Goal: Task Accomplishment & Management: Manage account settings

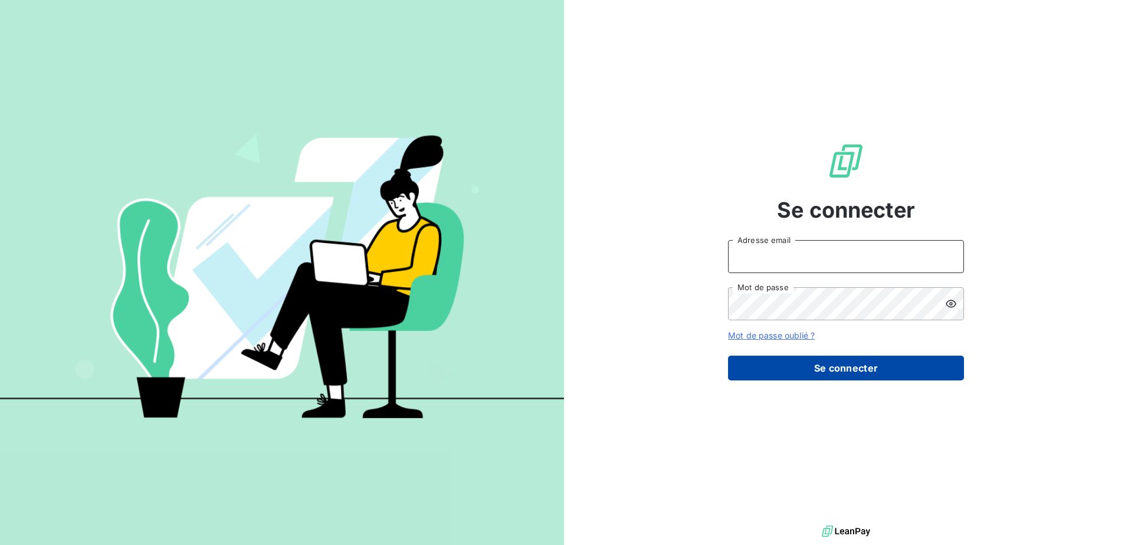
type input "[EMAIL_ADDRESS][DOMAIN_NAME]"
click at [854, 364] on button "Se connecter" at bounding box center [846, 368] width 236 height 25
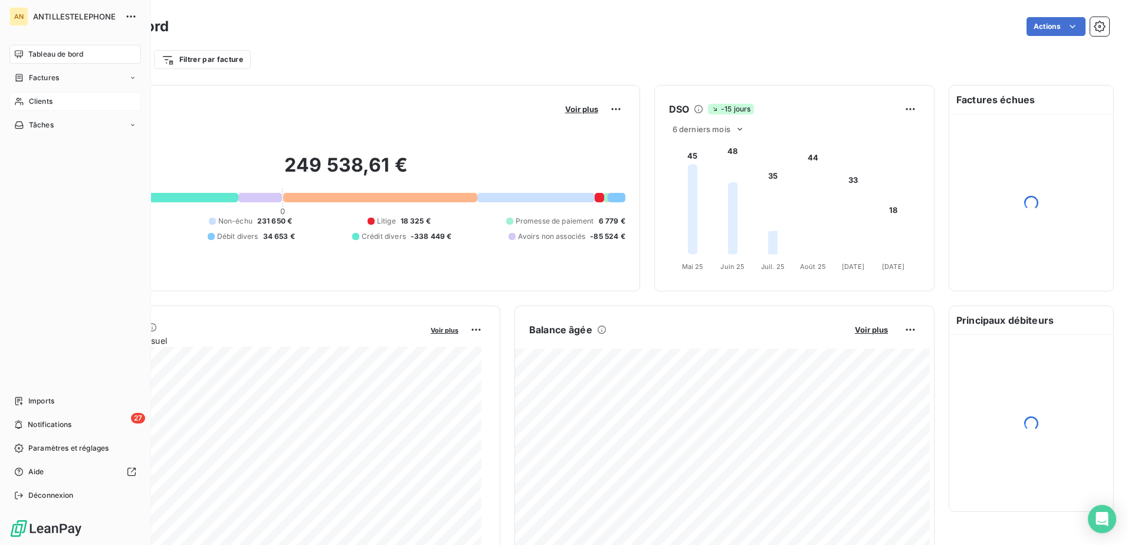
click at [19, 98] on icon at bounding box center [19, 101] width 10 height 9
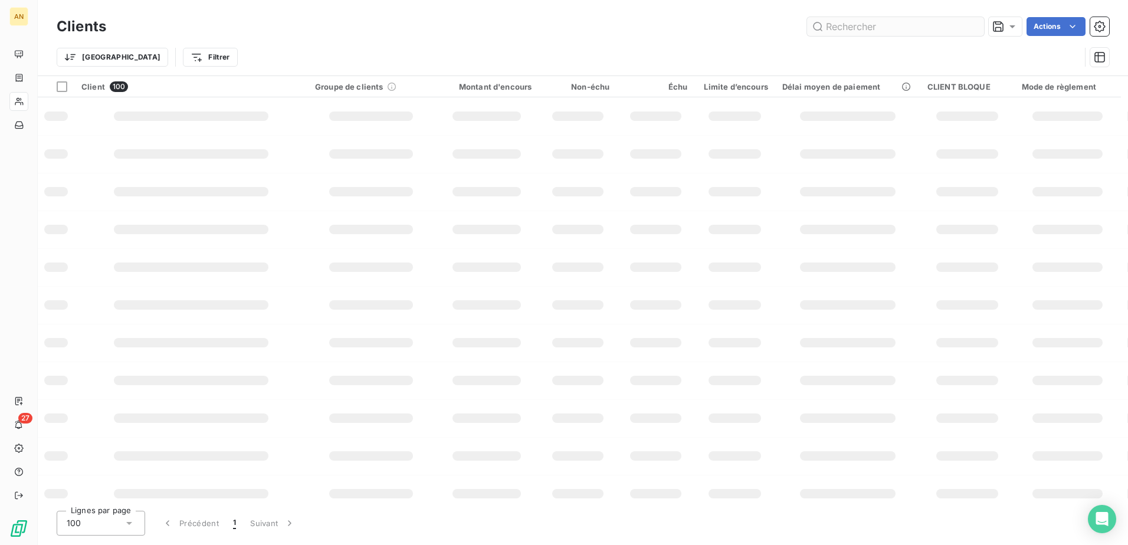
click at [829, 25] on input "text" at bounding box center [895, 26] width 177 height 19
type input "[PERSON_NAME]"
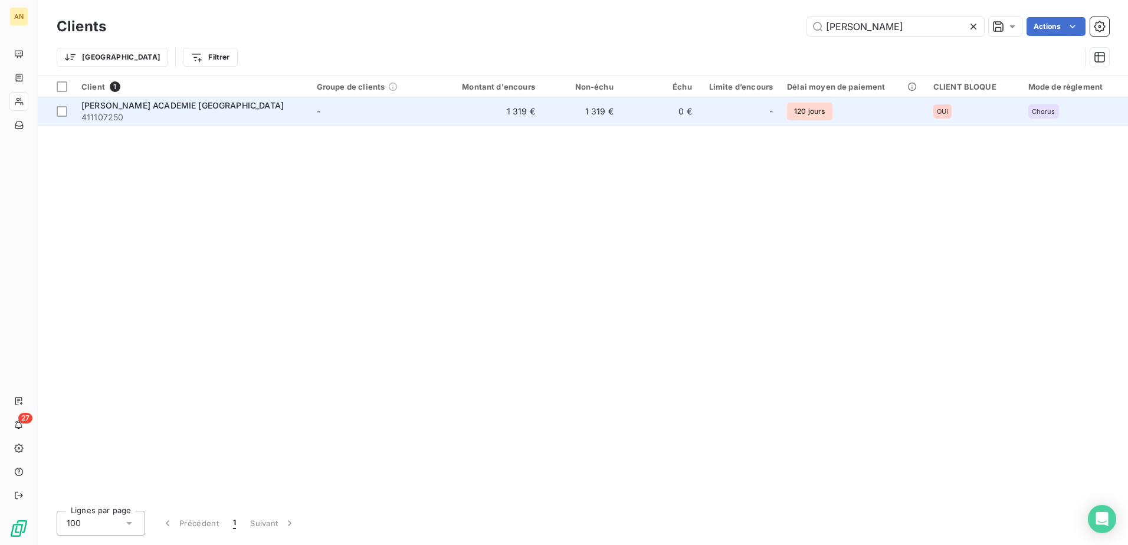
click at [648, 103] on td "0 €" at bounding box center [660, 111] width 78 height 28
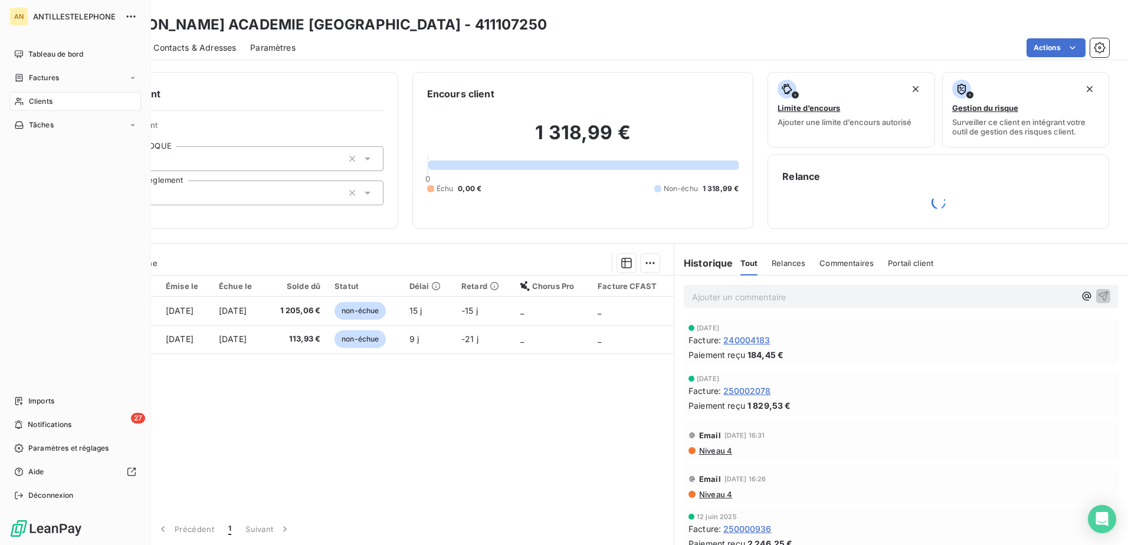
click at [22, 103] on icon at bounding box center [19, 102] width 8 height 8
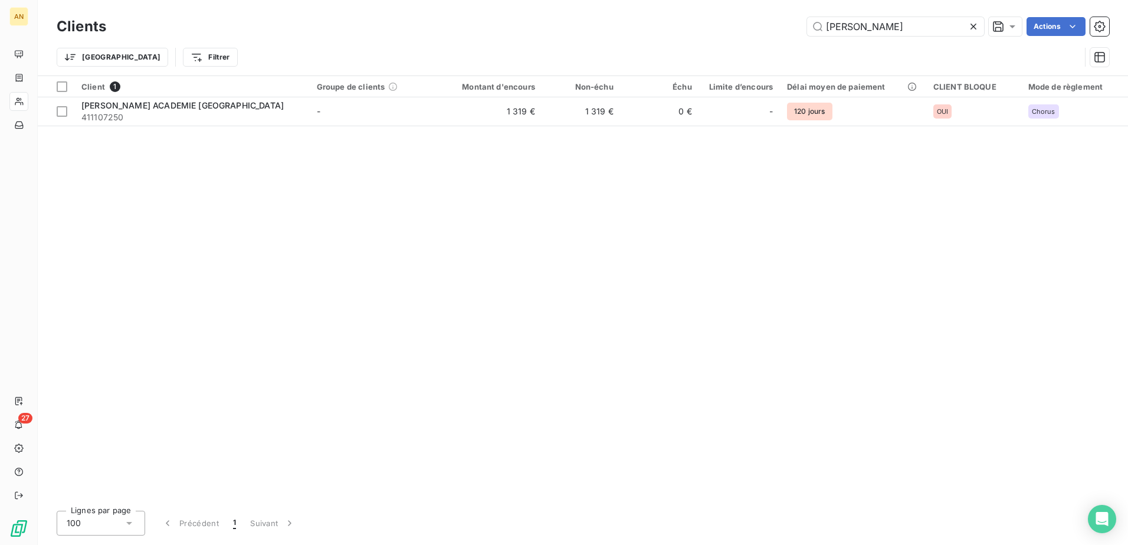
drag, startPoint x: 867, startPoint y: 32, endPoint x: 784, endPoint y: 32, distance: 83.2
click at [784, 32] on div "[PERSON_NAME] Actions" at bounding box center [614, 26] width 989 height 19
type input "stab"
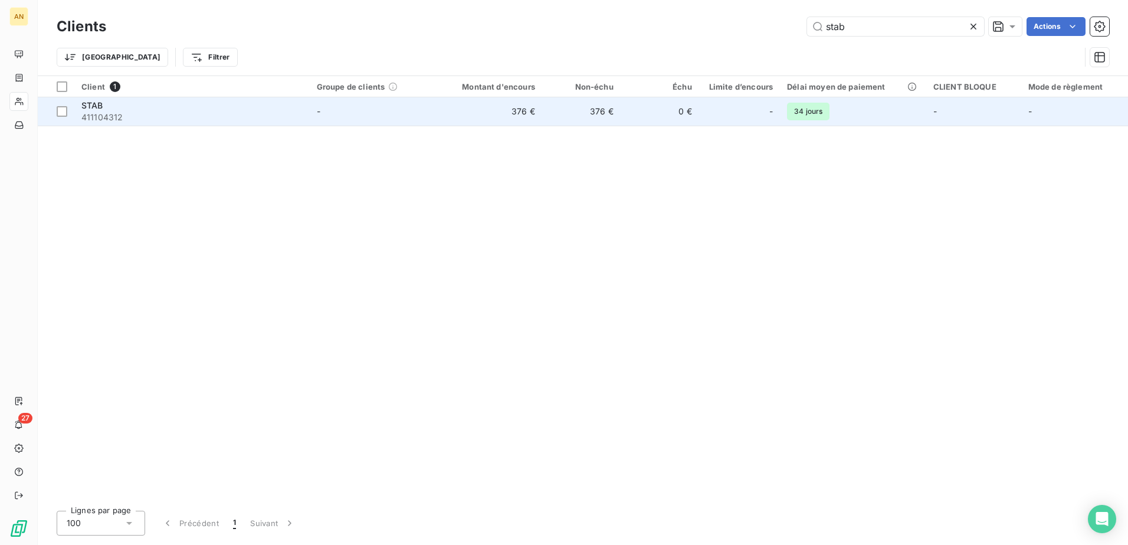
click at [651, 108] on td "0 €" at bounding box center [660, 111] width 78 height 28
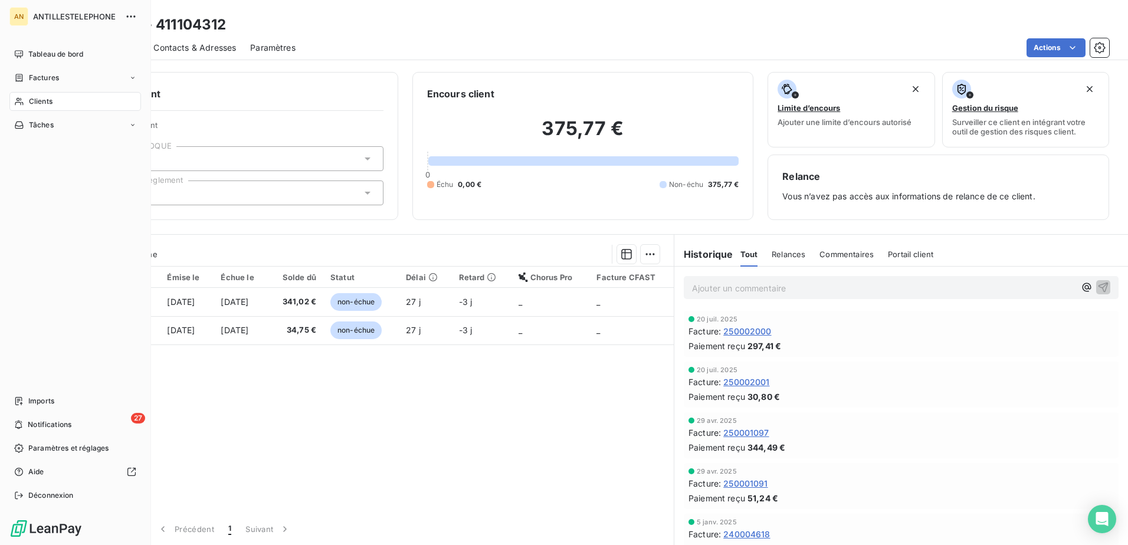
click at [24, 106] on div "Clients" at bounding box center [75, 101] width 132 height 19
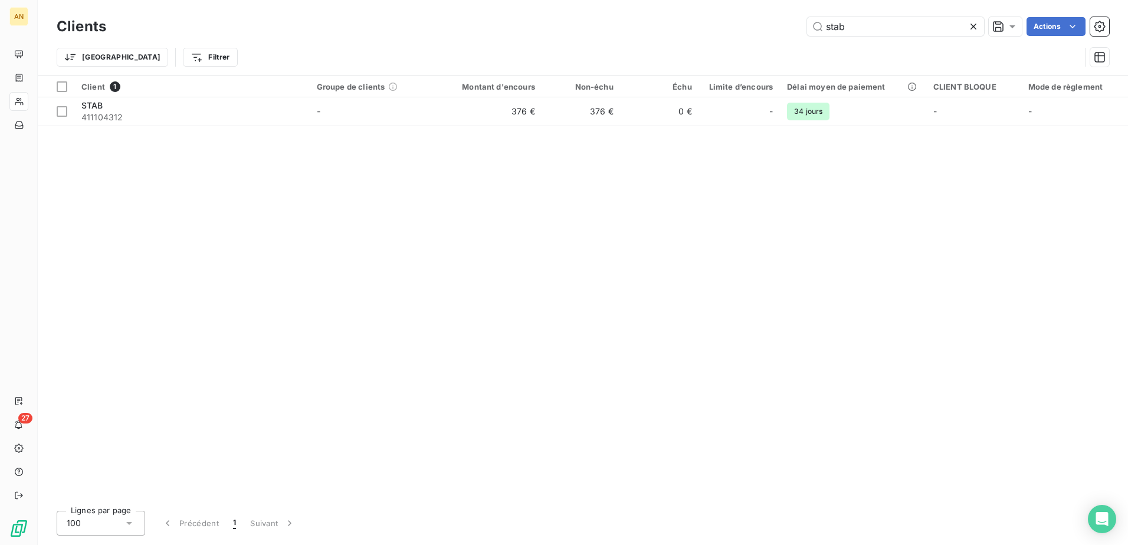
drag, startPoint x: 864, startPoint y: 22, endPoint x: 742, endPoint y: 12, distance: 121.9
click at [742, 12] on div "Clients stab Actions Trier Filtrer" at bounding box center [583, 38] width 1090 height 76
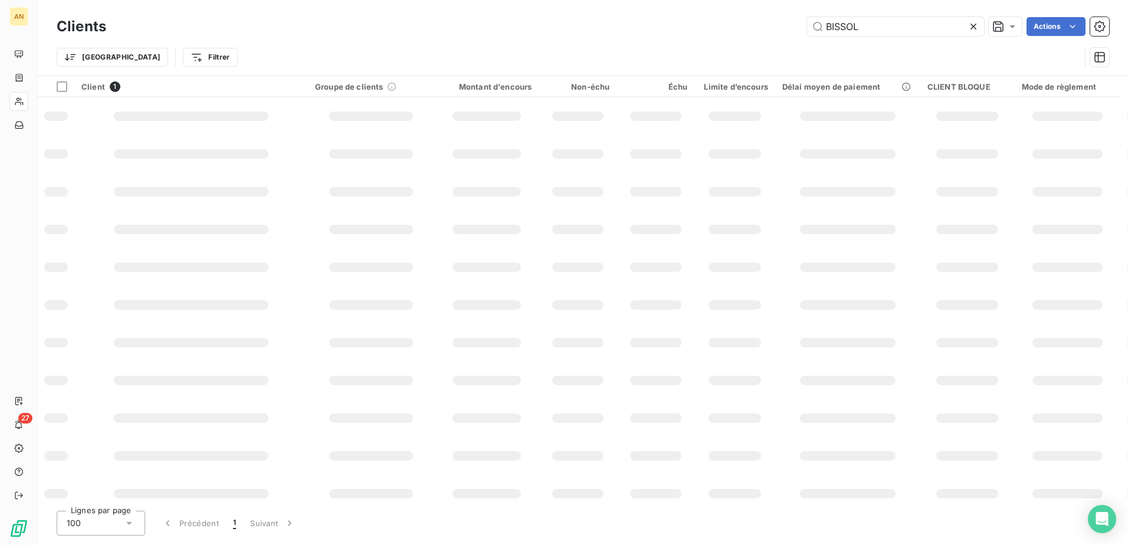
type input "BISSOL"
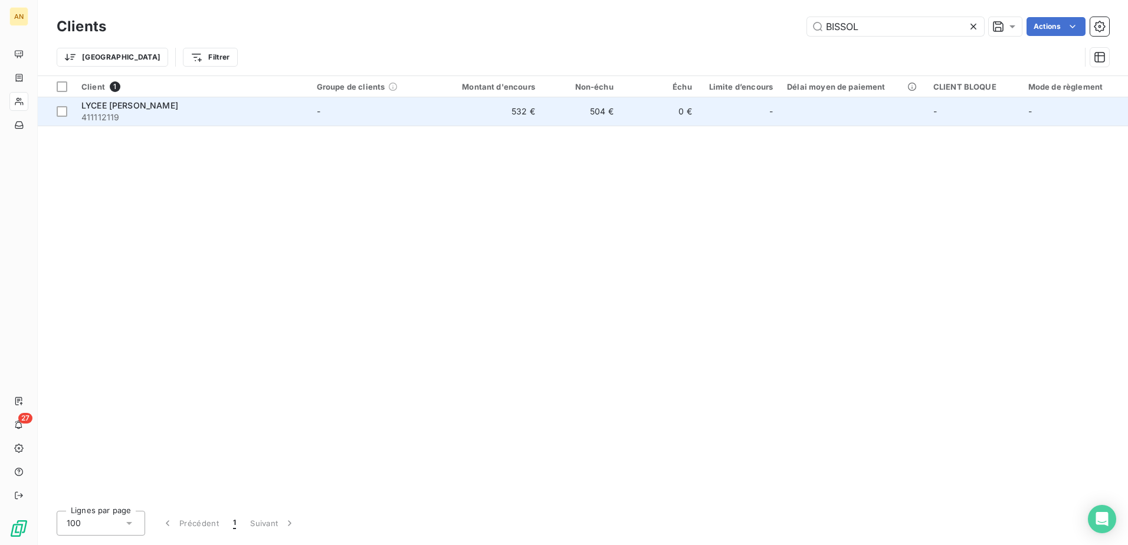
click at [638, 114] on td "0 €" at bounding box center [660, 111] width 78 height 28
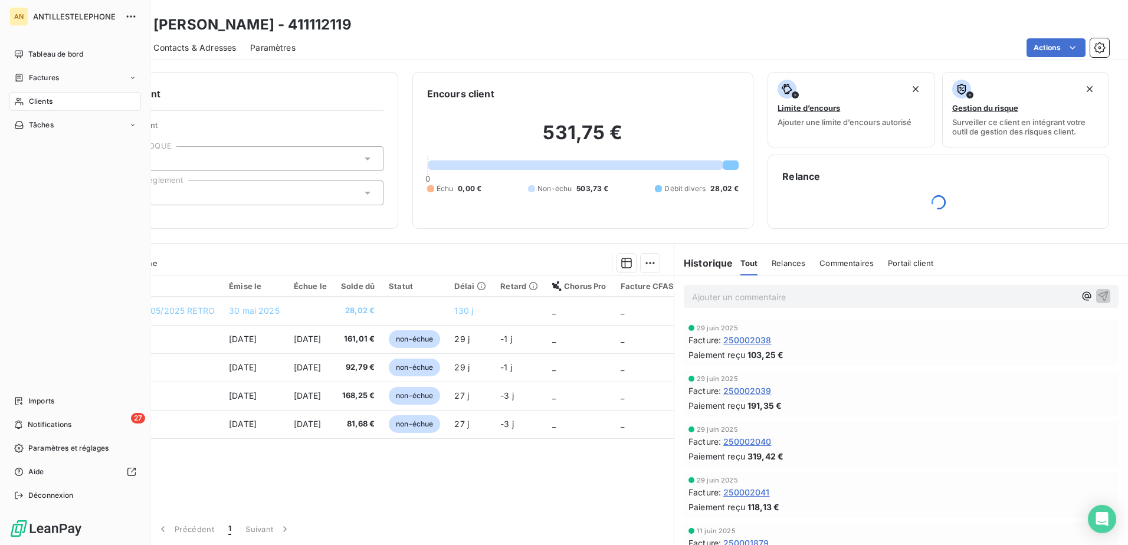
click at [11, 107] on div "Clients" at bounding box center [75, 101] width 132 height 19
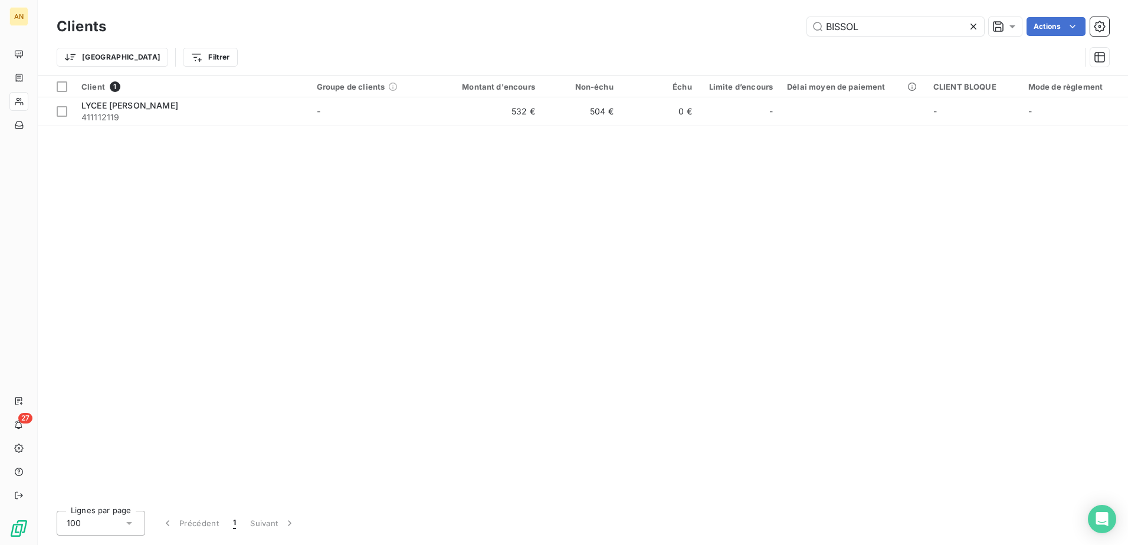
drag, startPoint x: 887, startPoint y: 28, endPoint x: 778, endPoint y: 34, distance: 108.8
click at [778, 34] on div "BISSOL Actions" at bounding box center [614, 26] width 989 height 19
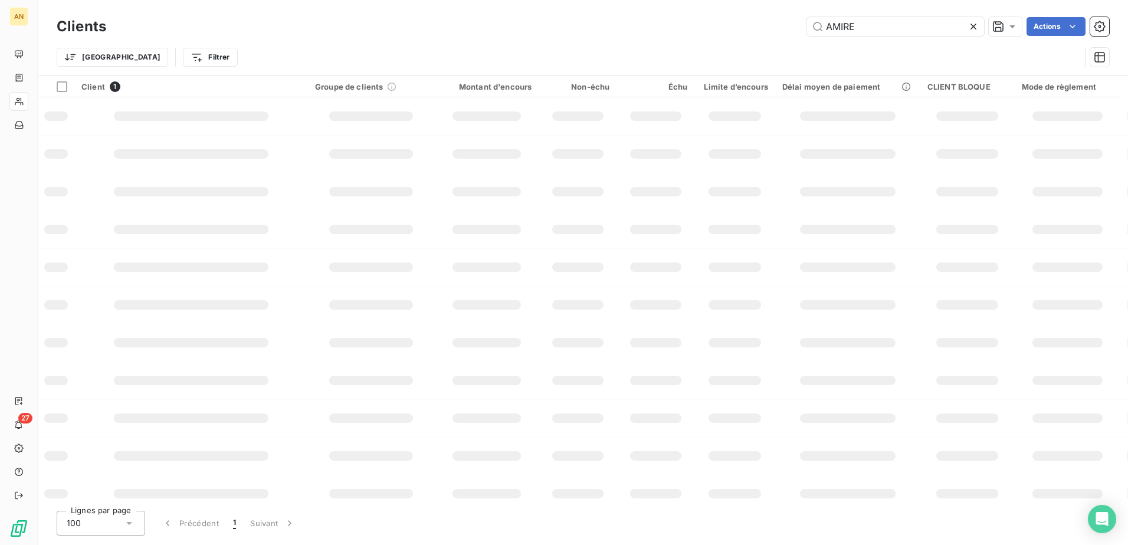
type input "AMIRE"
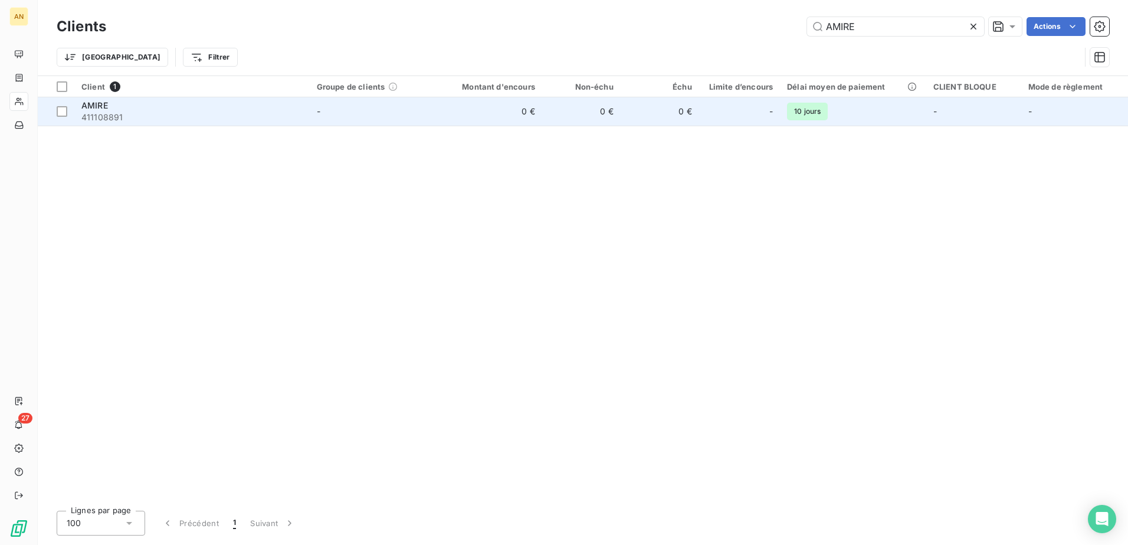
click at [530, 109] on td "0 €" at bounding box center [489, 111] width 105 height 28
